Goal: Communication & Community: Ask a question

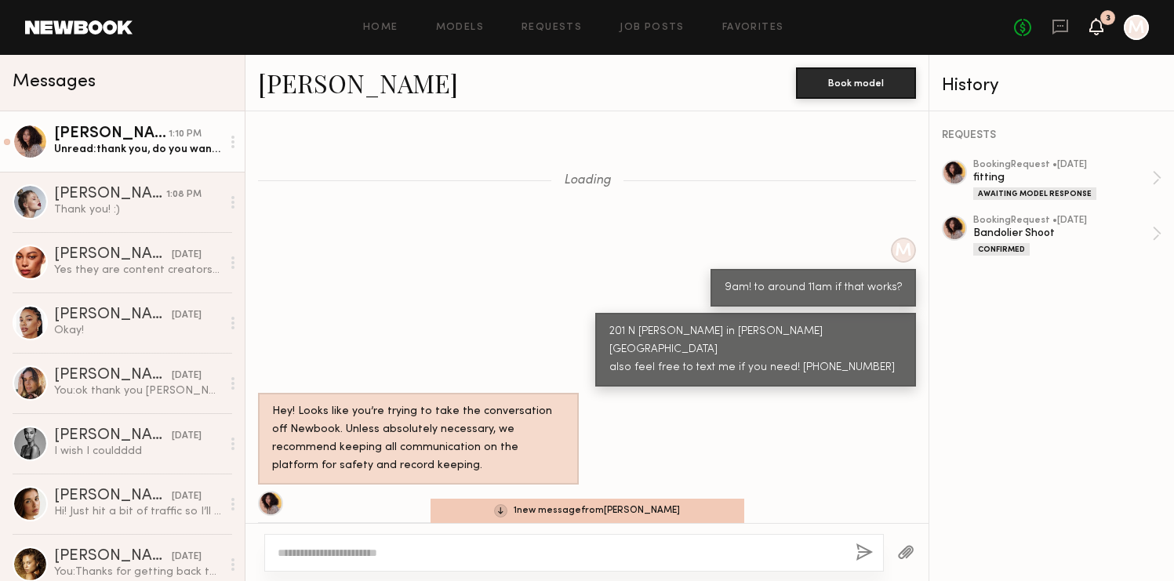
click at [1110, 22] on div "3" at bounding box center [1108, 17] width 15 height 15
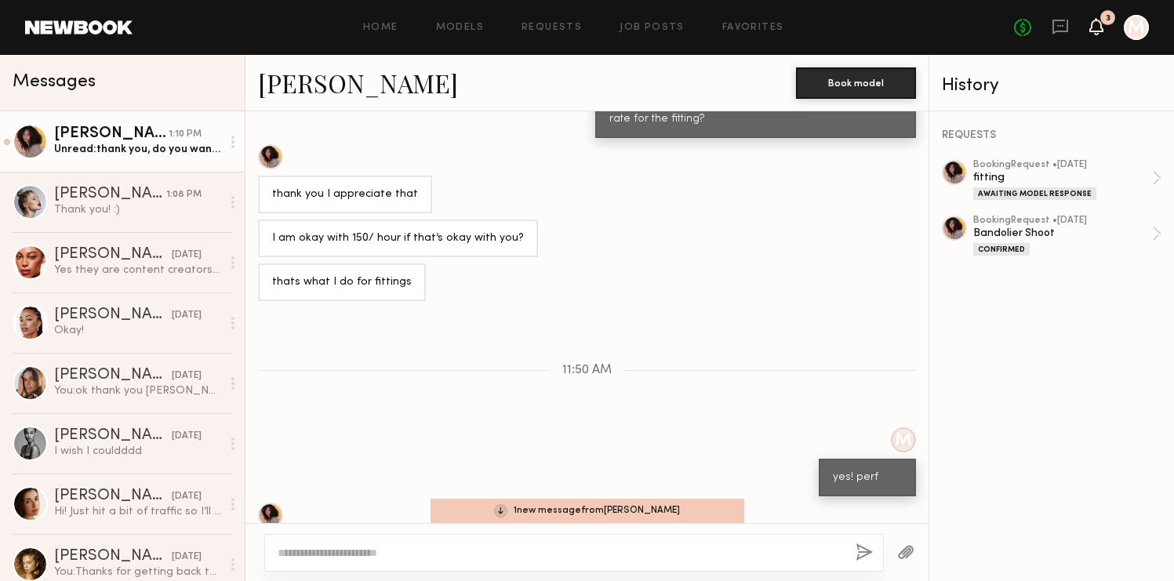
click at [1096, 25] on icon at bounding box center [1096, 25] width 13 height 11
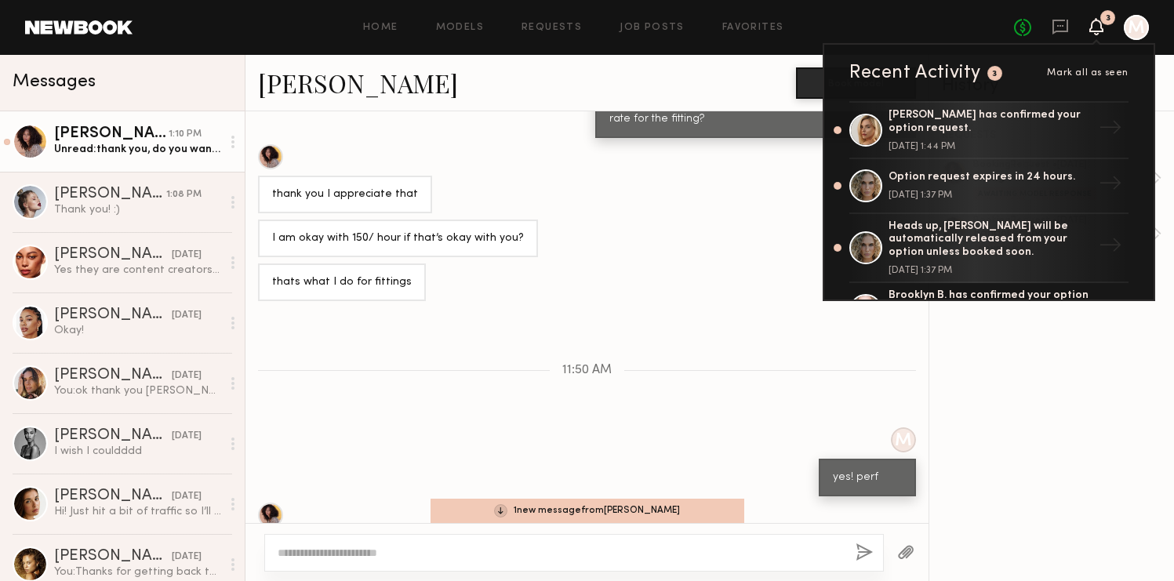
click at [1096, 25] on icon at bounding box center [1096, 25] width 13 height 11
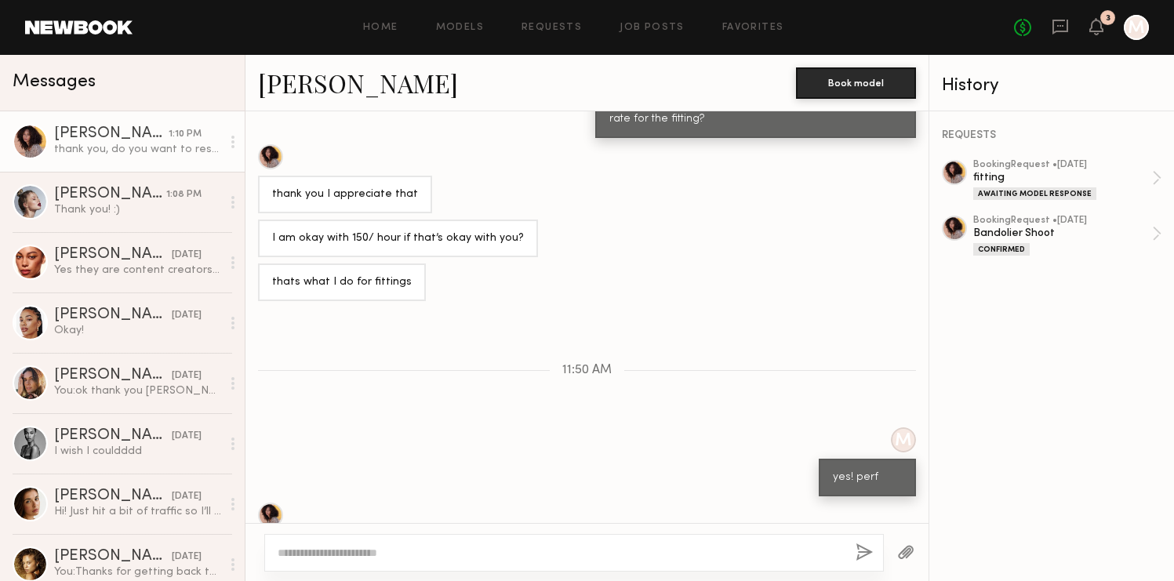
scroll to position [835, 0]
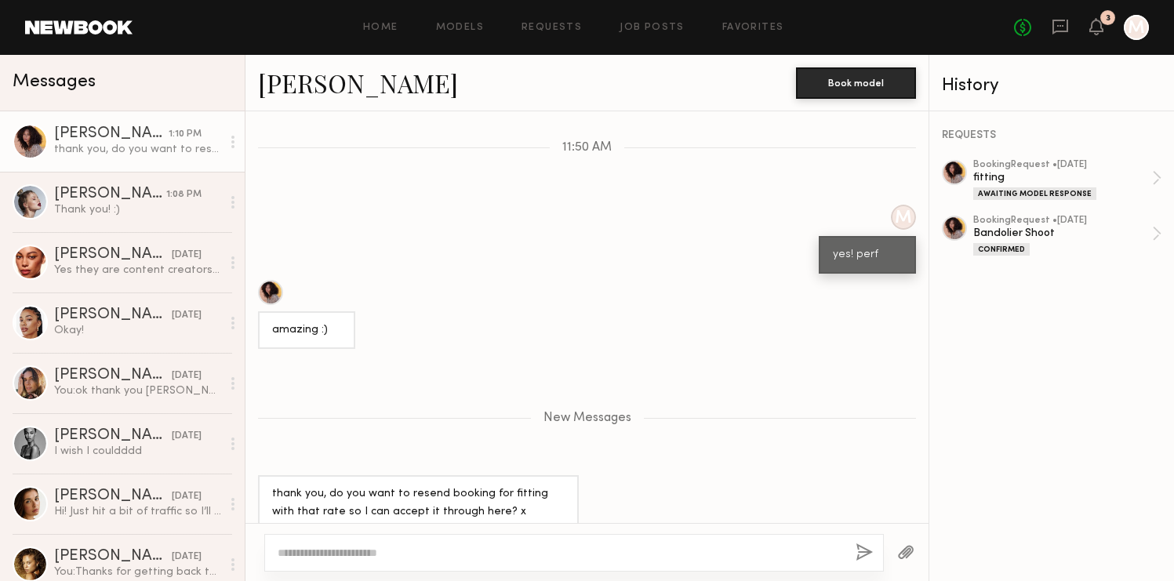
click at [404, 541] on div at bounding box center [574, 553] width 620 height 38
click at [402, 556] on textarea at bounding box center [561, 553] width 566 height 16
click at [351, 552] on textarea at bounding box center [561, 553] width 566 height 16
type textarea "**********"
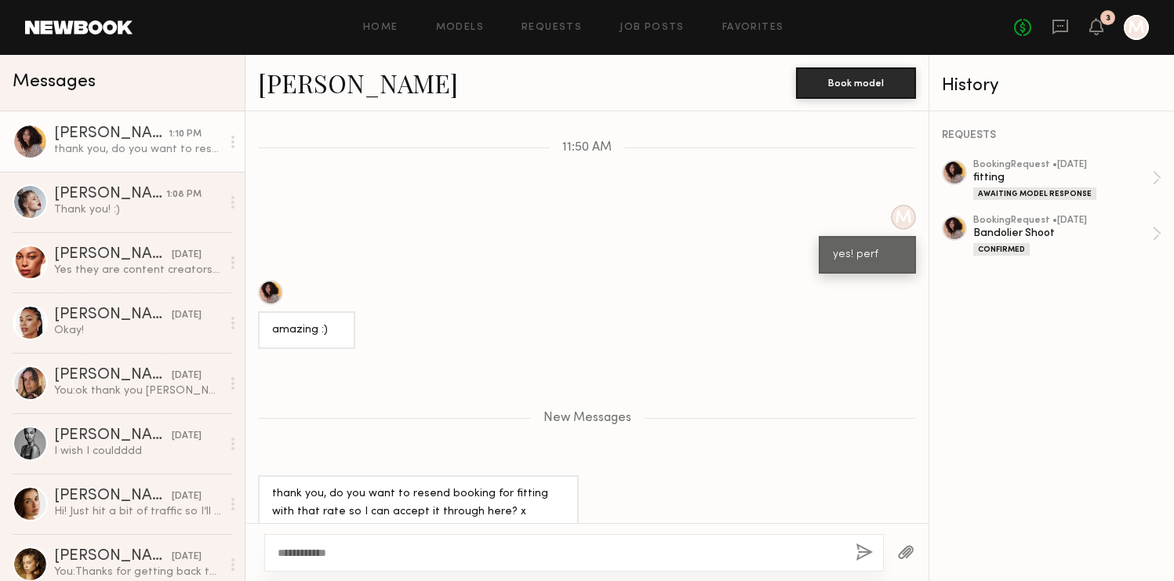
click at [861, 555] on button "button" at bounding box center [864, 554] width 17 height 20
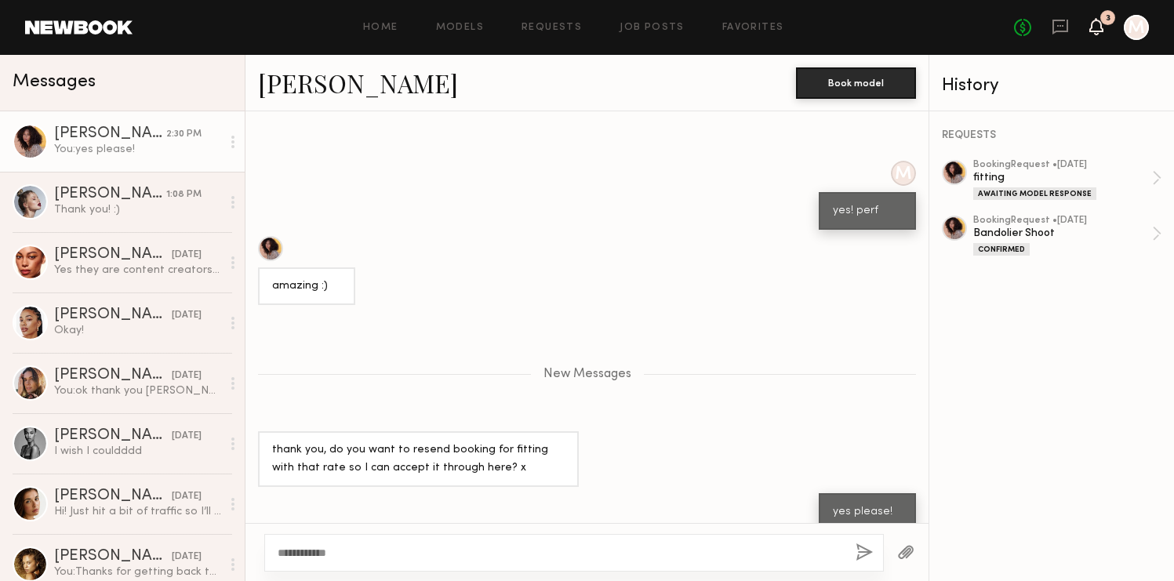
click at [1098, 31] on icon at bounding box center [1096, 25] width 13 height 11
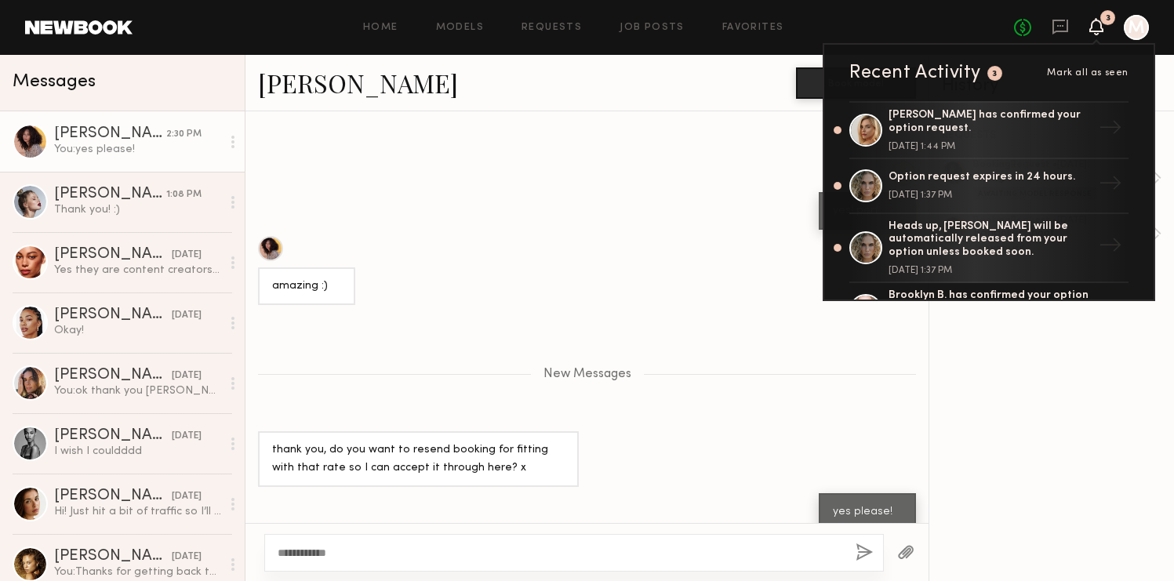
click at [1098, 23] on icon at bounding box center [1096, 25] width 13 height 11
